Goal: Check status: Check status

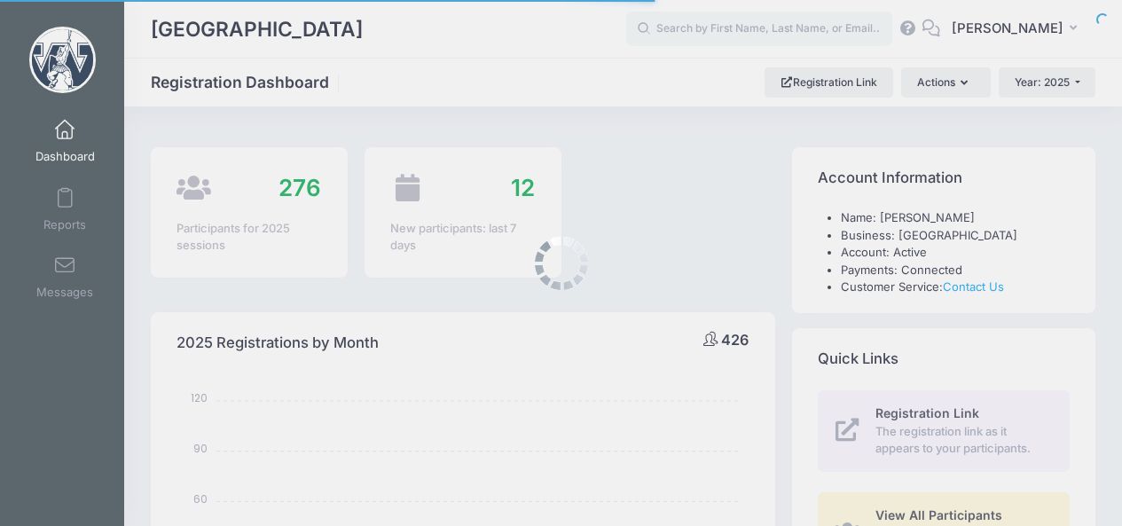
select select
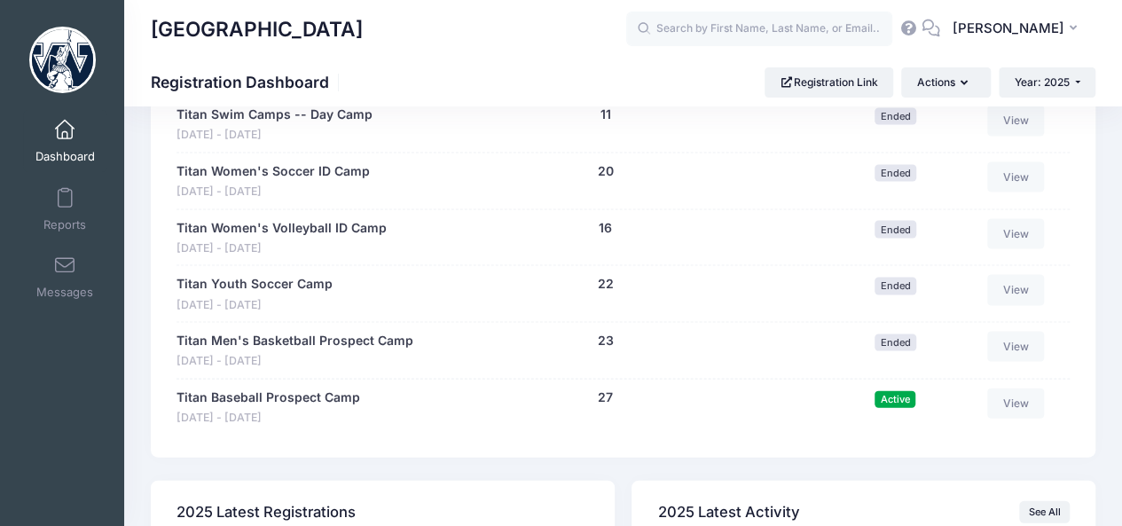
scroll to position [1739, 0]
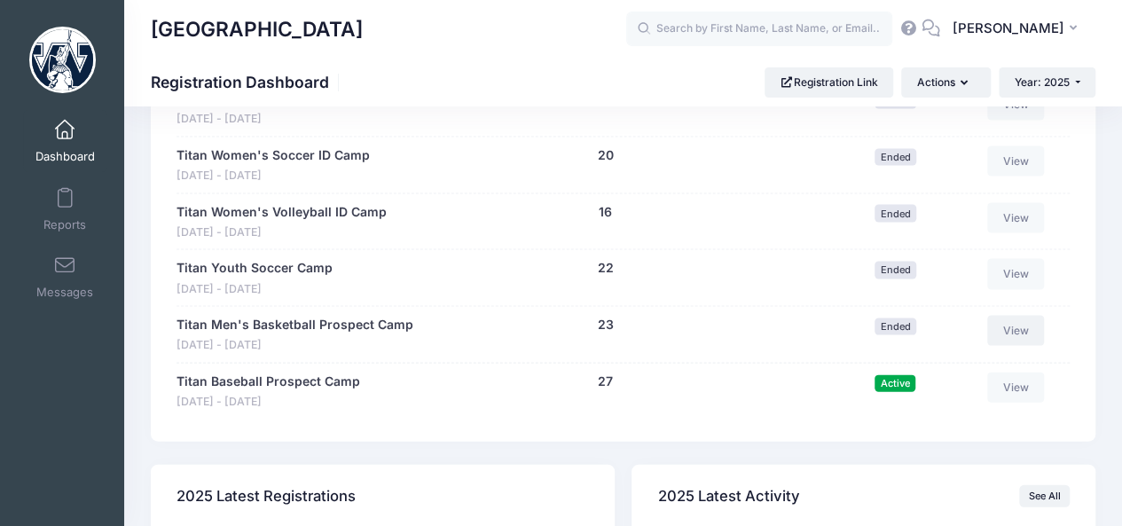
click at [1022, 322] on link "View" at bounding box center [1015, 331] width 57 height 30
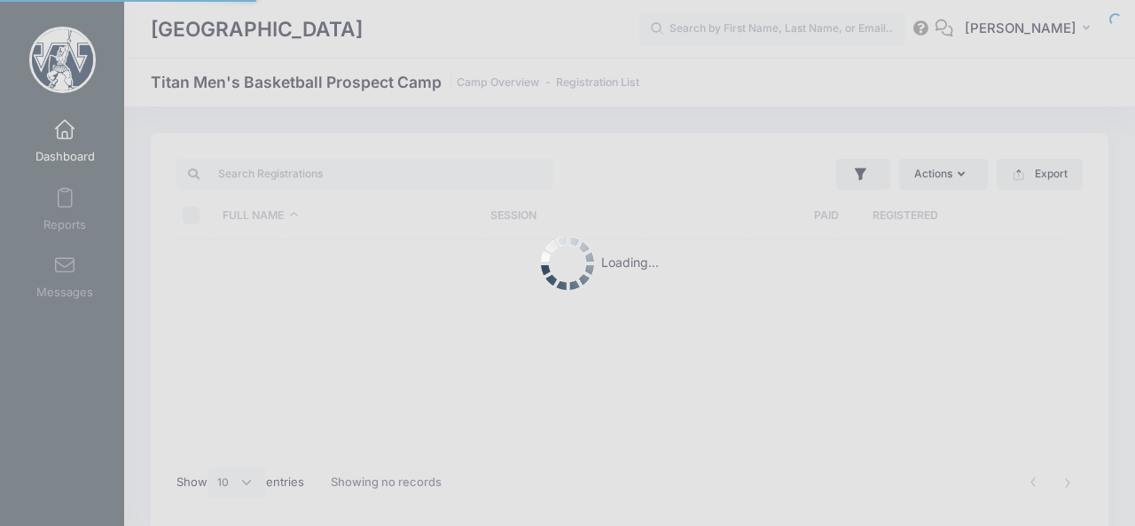
select select "10"
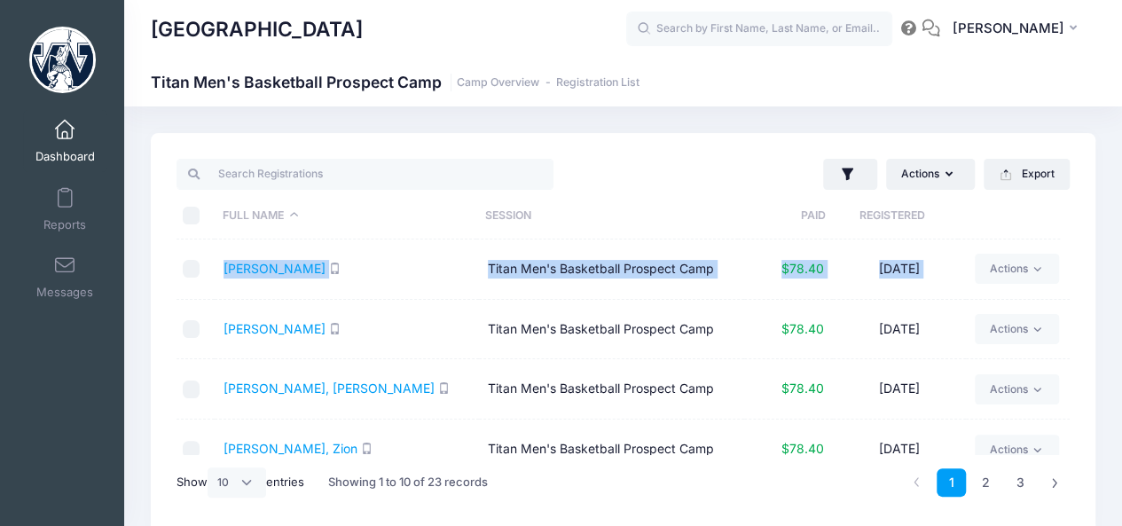
click at [1066, 260] on div "Full Name Session Paid Registered [PERSON_NAME] Titan Men's Basketball Prospect…" at bounding box center [623, 347] width 893 height 216
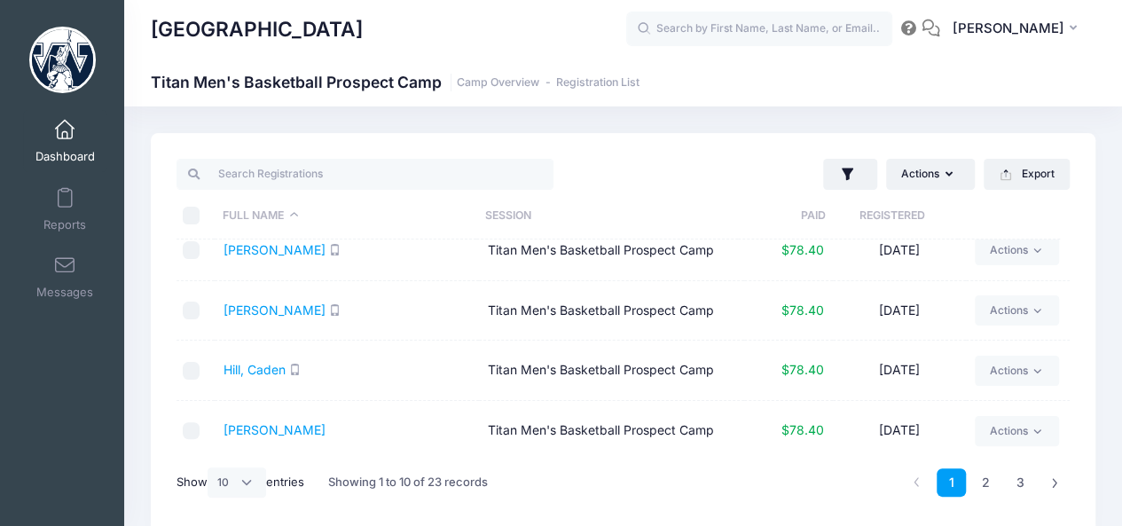
scroll to position [381, 0]
click at [989, 477] on link "2" at bounding box center [985, 482] width 29 height 29
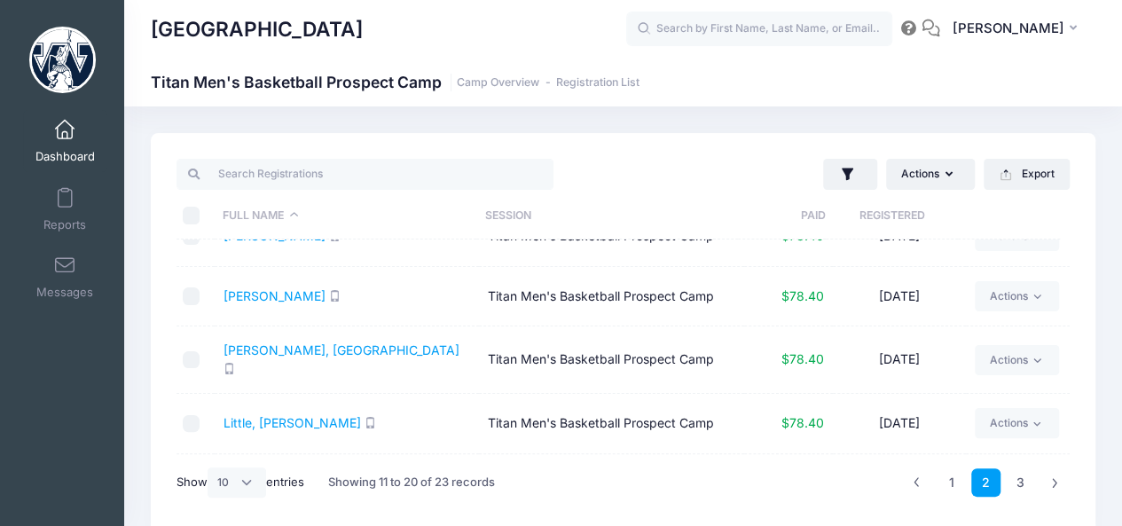
scroll to position [0, 0]
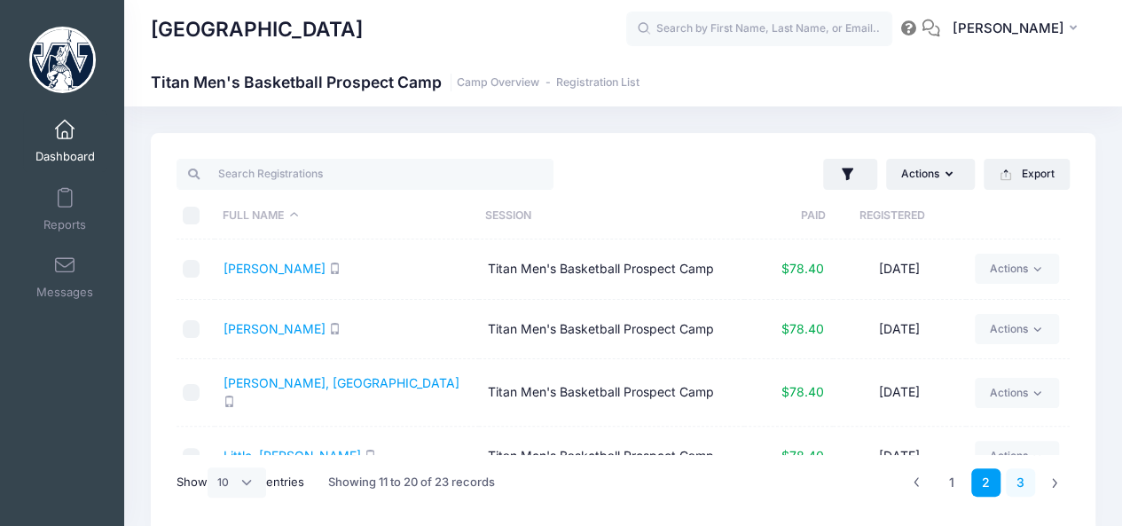
click at [1020, 475] on link "3" at bounding box center [1020, 482] width 29 height 29
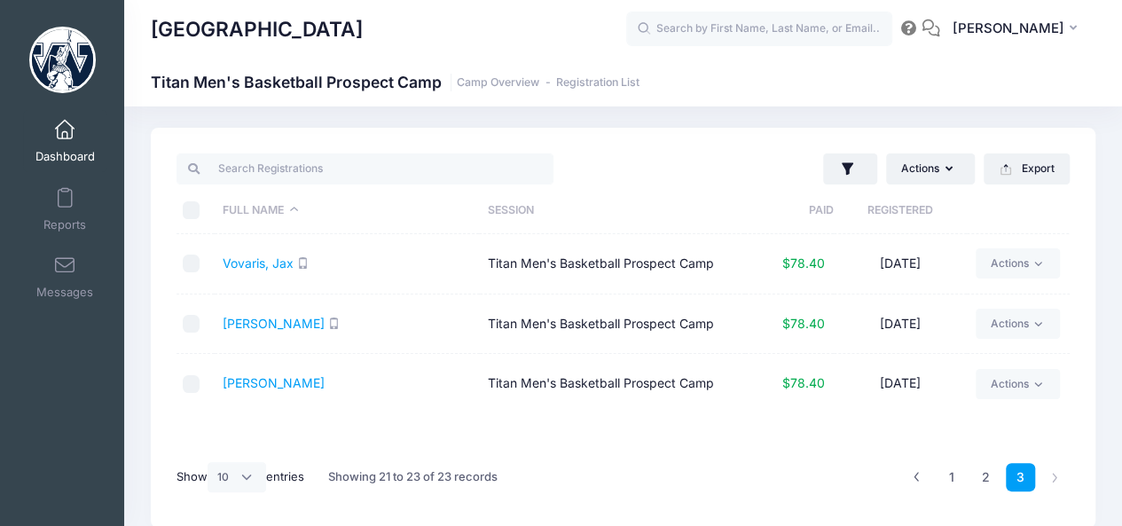
scroll to position [7, 0]
click at [981, 467] on link "2" at bounding box center [985, 475] width 29 height 29
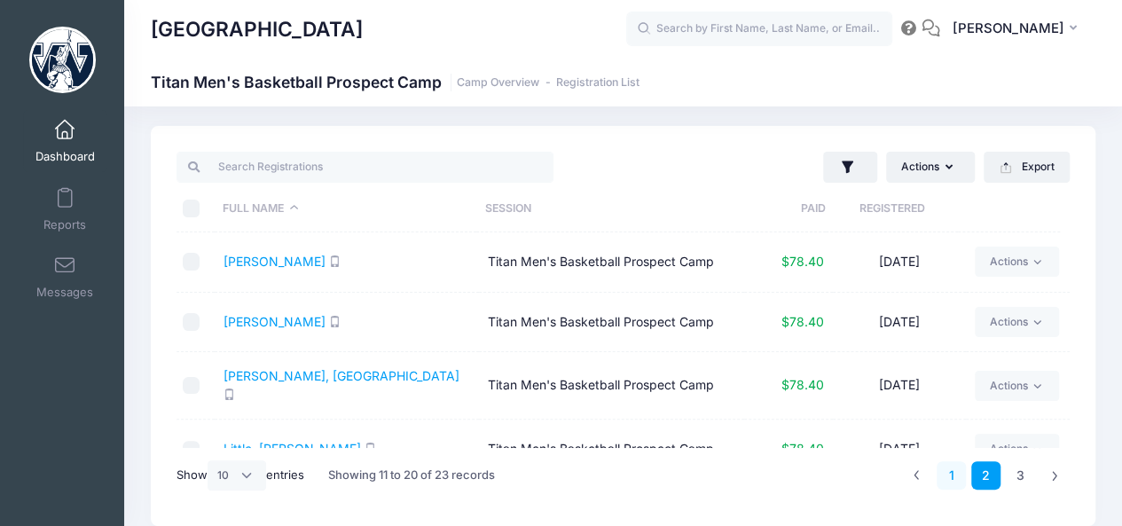
click at [954, 476] on link "1" at bounding box center [951, 475] width 29 height 29
